Goal: Information Seeking & Learning: Understand process/instructions

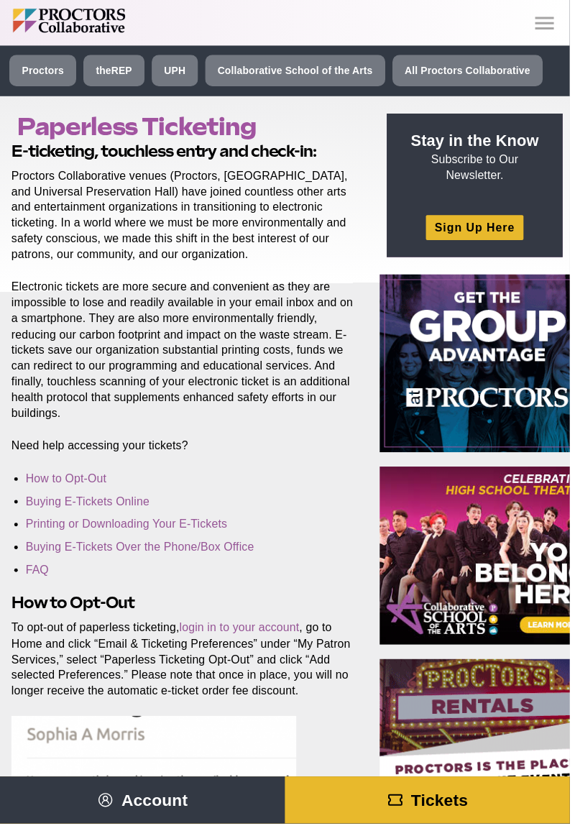
click at [93, 424] on p "Electronic tickets are more secure and convenient as they are impossible to los…" at bounding box center [185, 353] width 346 height 143
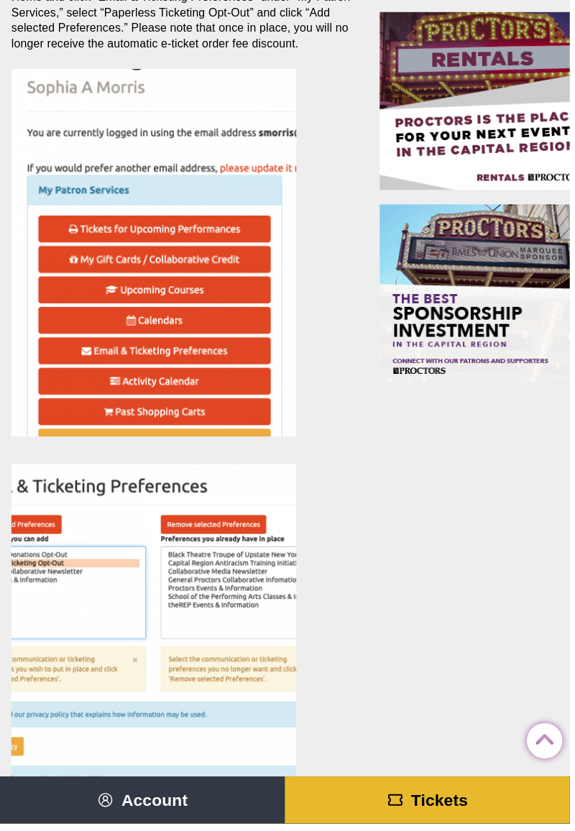
scroll to position [660, 0]
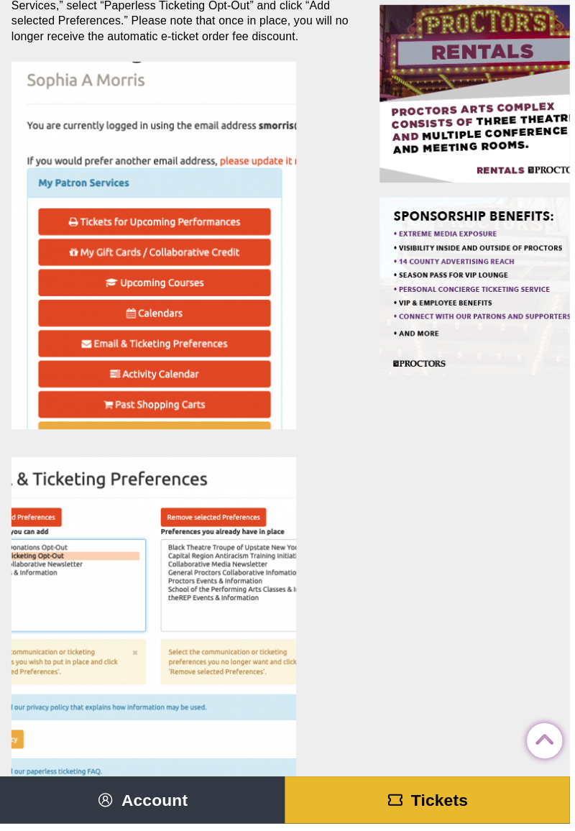
click at [16, 193] on img at bounding box center [156, 248] width 288 height 371
click at [97, 223] on img at bounding box center [156, 248] width 288 height 371
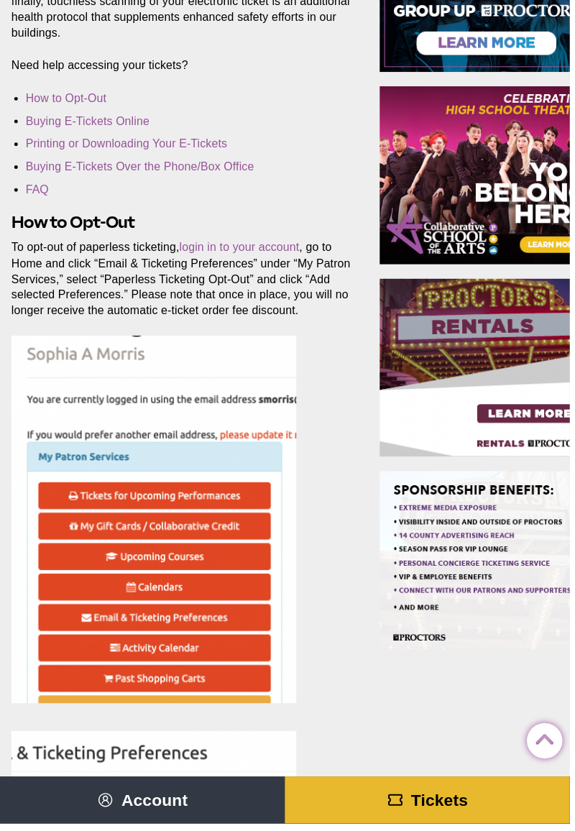
scroll to position [384, 0]
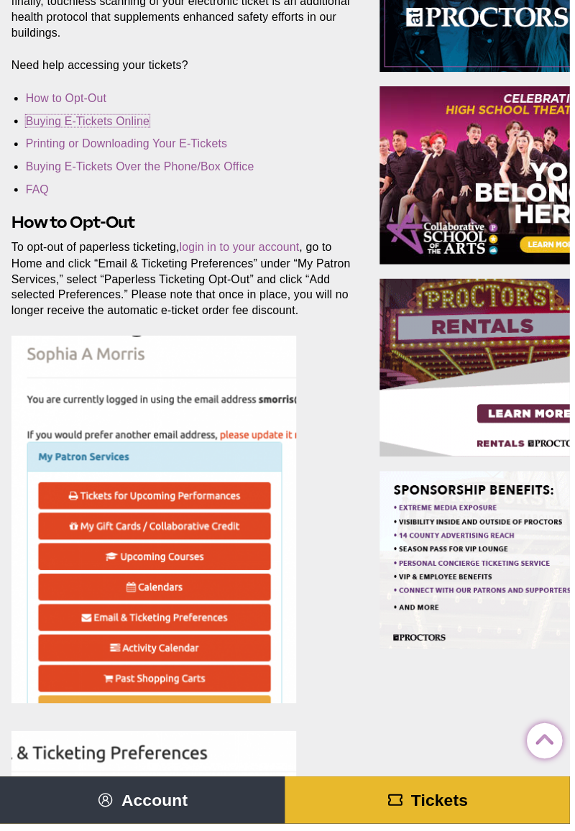
click at [92, 125] on link "Buying E-Tickets Online" at bounding box center [88, 122] width 125 height 12
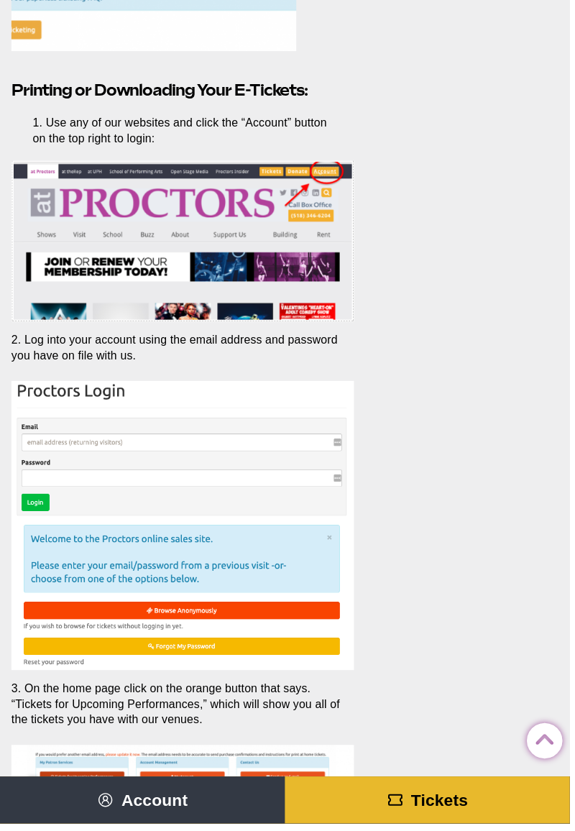
scroll to position [2639, 0]
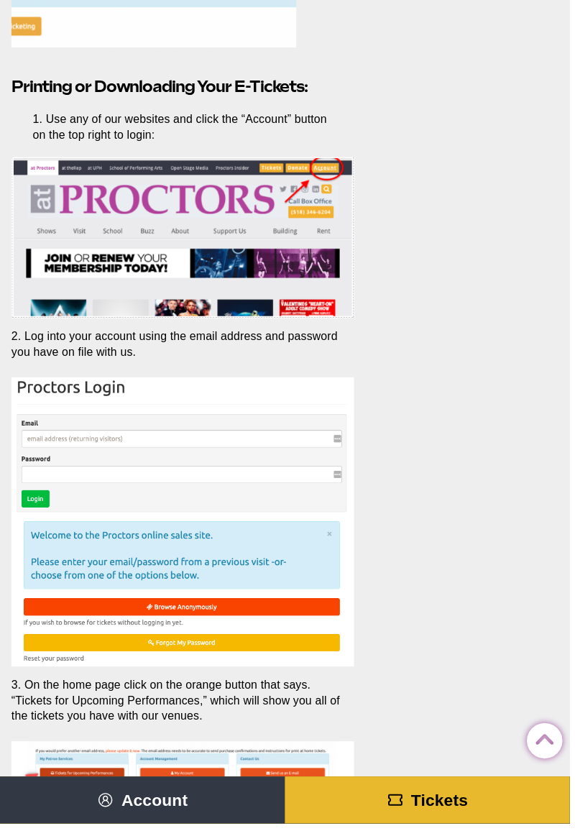
click at [46, 430] on img at bounding box center [185, 527] width 346 height 292
click at [46, 432] on img at bounding box center [185, 527] width 346 height 292
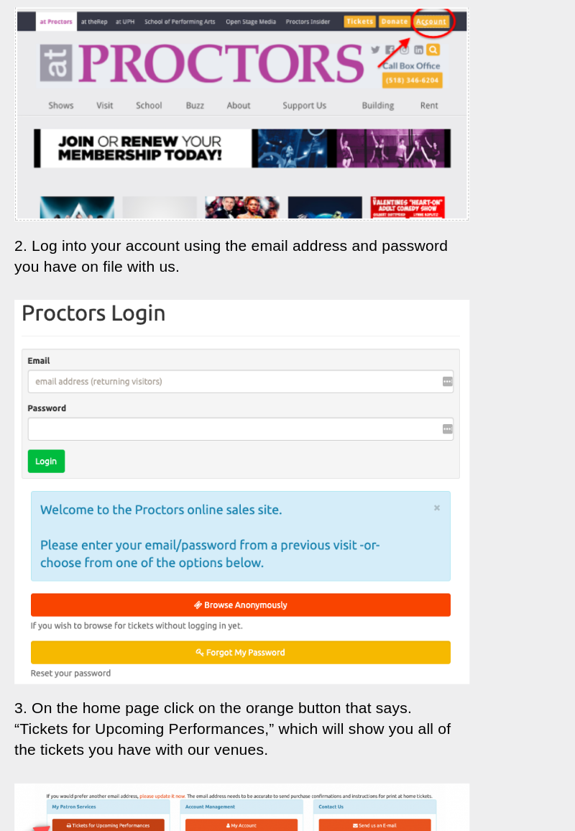
scroll to position [2643, 0]
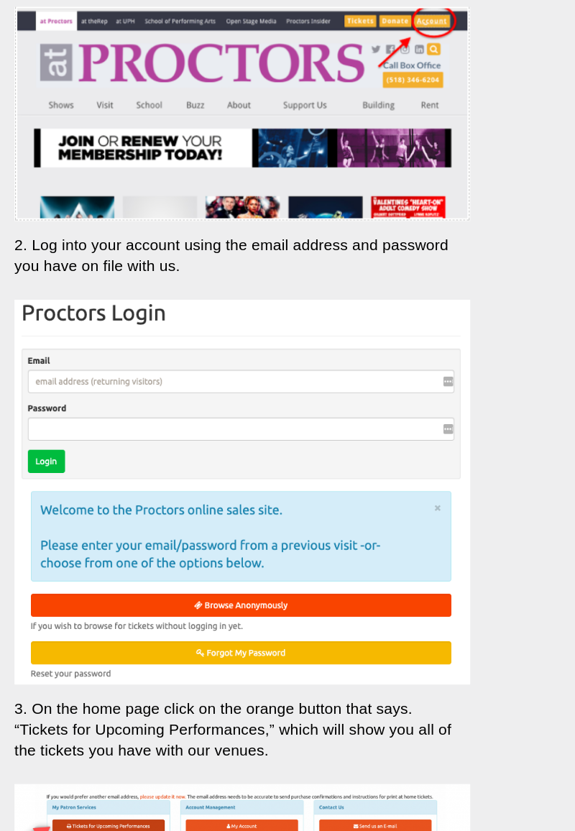
click at [38, 421] on img at bounding box center [185, 523] width 346 height 292
click at [38, 426] on img at bounding box center [185, 523] width 346 height 292
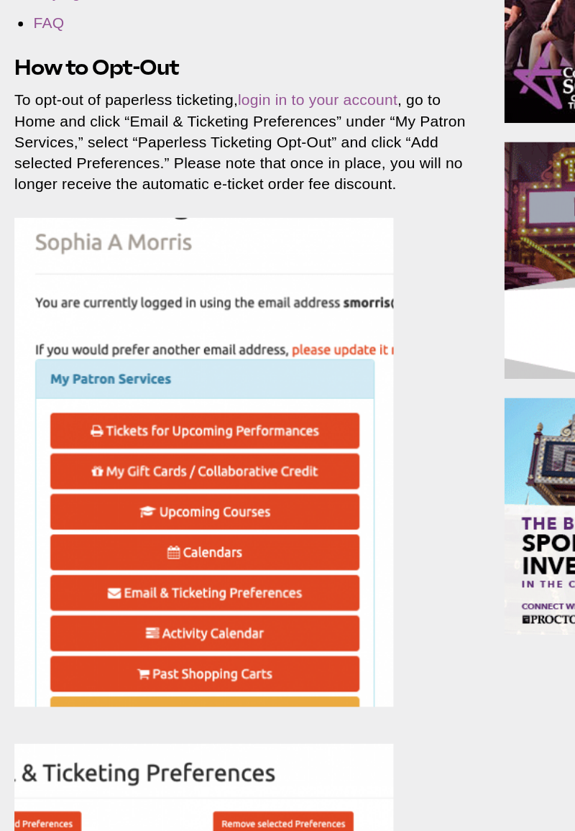
scroll to position [539, 0]
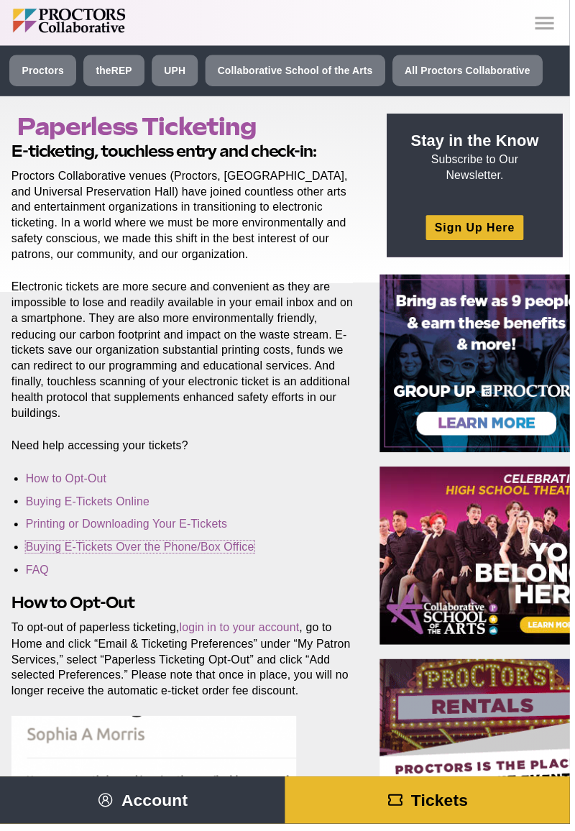
click at [117, 555] on link "Buying E-Tickets Over the Phone/Box Office" at bounding box center [141, 552] width 231 height 12
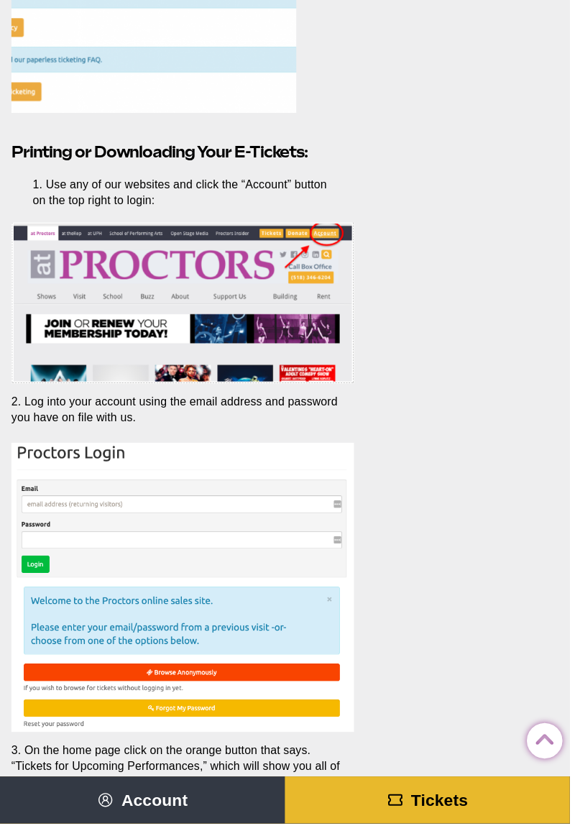
scroll to position [2584, 0]
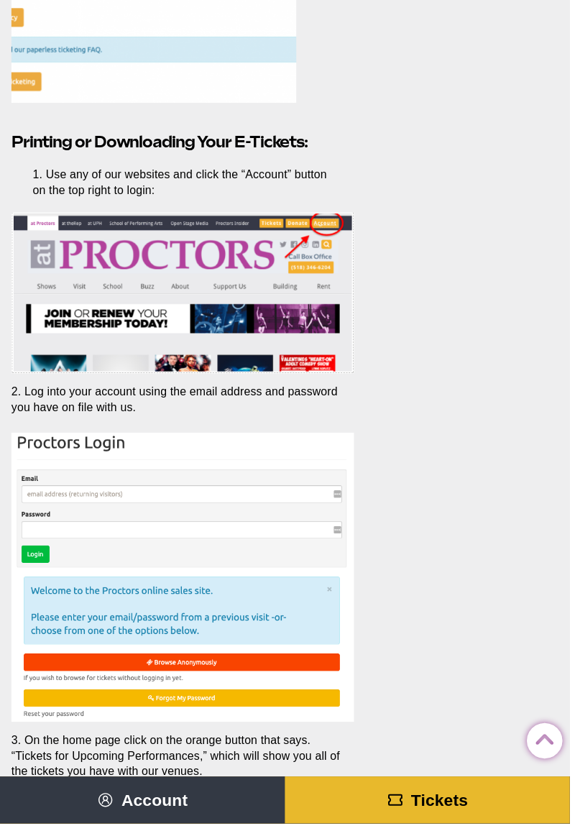
click at [337, 487] on img at bounding box center [185, 583] width 346 height 292
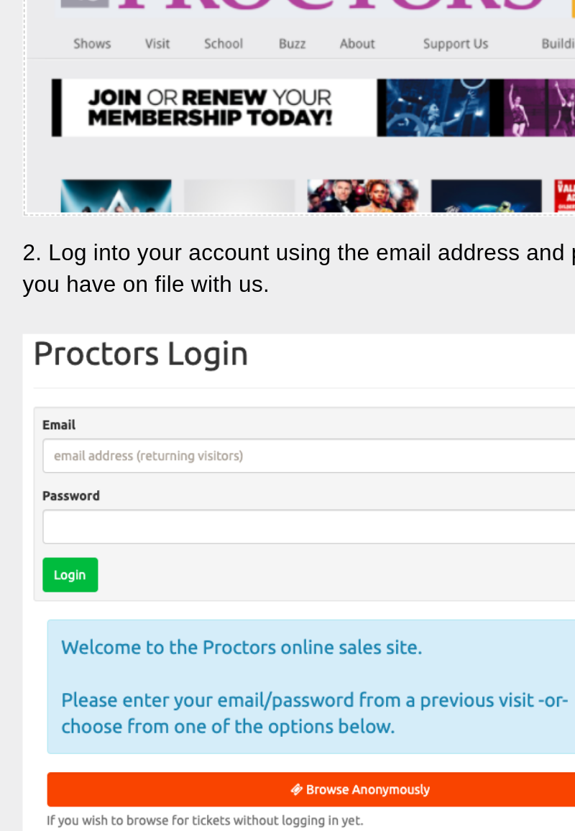
scroll to position [2579, 0]
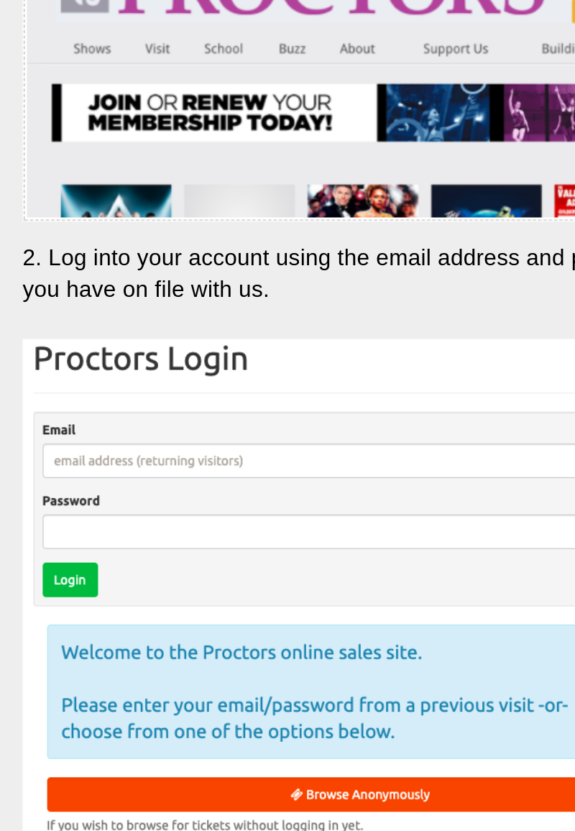
click at [36, 488] on img at bounding box center [185, 588] width 346 height 292
click at [34, 487] on img at bounding box center [185, 588] width 346 height 292
click at [35, 485] on img at bounding box center [185, 588] width 346 height 292
